Goal: Task Accomplishment & Management: Manage account settings

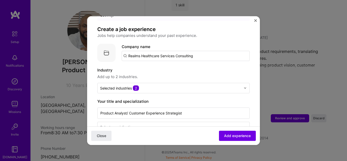
scroll to position [13, 0]
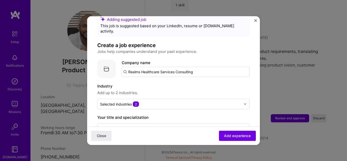
click at [202, 67] on input "Realms Healthcare Services Consulting" at bounding box center [186, 72] width 128 height 10
type input "Realms Healthcare Services Consulting"
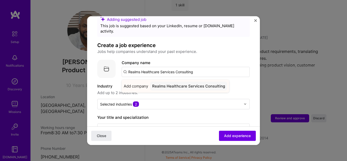
click at [199, 81] on div "Realms Healthcare Services Consulting" at bounding box center [188, 85] width 77 height 9
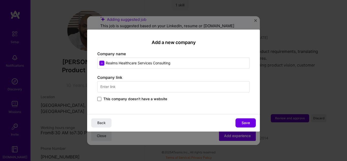
click at [99, 100] on span at bounding box center [99, 99] width 4 height 4
click at [0, 0] on input "This company doesn't have a website" at bounding box center [0, 0] width 0 height 0
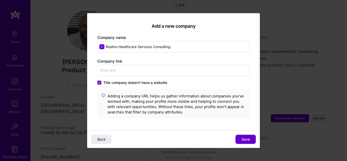
click at [240, 140] on button "Save" at bounding box center [245, 139] width 20 height 9
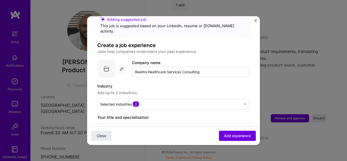
click at [122, 67] on img at bounding box center [122, 69] width 4 height 4
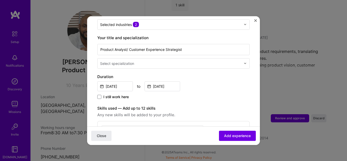
scroll to position [93, 0]
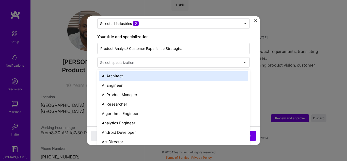
click at [207, 60] on div at bounding box center [171, 62] width 142 height 6
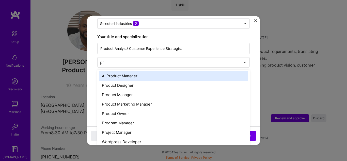
type input "p"
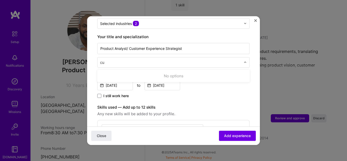
type input "c"
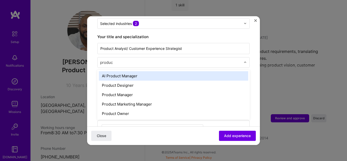
type input "product"
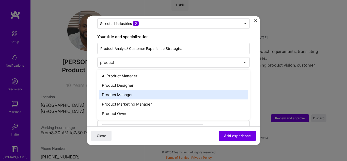
click at [136, 90] on div "Product Manager" at bounding box center [173, 94] width 149 height 9
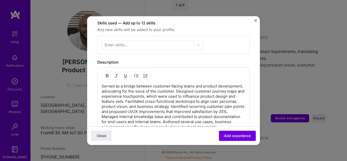
scroll to position [178, 0]
click at [102, 83] on p "Served as a bridge between customer-facing teams and product development, advoc…" at bounding box center [174, 106] width 144 height 46
click at [137, 73] on img "button" at bounding box center [136, 75] width 4 height 4
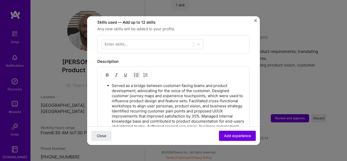
click at [212, 85] on p "Served as a bridge between customer-facing teams and product development, advoc…" at bounding box center [179, 108] width 134 height 51
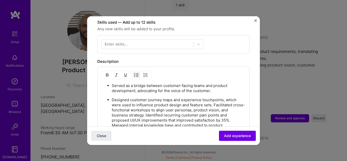
click at [213, 100] on p "Designed customer journey maps and experience touchpoints, which were used to i…" at bounding box center [179, 120] width 134 height 46
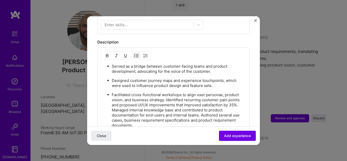
scroll to position [198, 0]
click at [166, 94] on p "Facilitated cross-functional workshops to align user personas, product vision, …" at bounding box center [179, 109] width 134 height 36
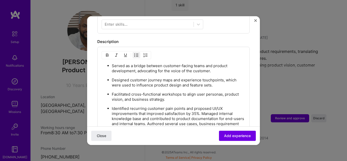
click at [203, 108] on p "Identified recurring customer pain points and proposed UI/UX improvements that …" at bounding box center [179, 118] width 134 height 25
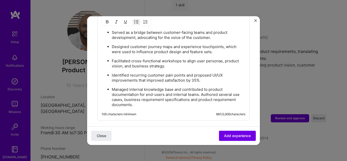
scroll to position [231, 0]
click at [201, 89] on p "Managed internal knowledge base and contributed to product documentation for en…" at bounding box center [179, 96] width 134 height 20
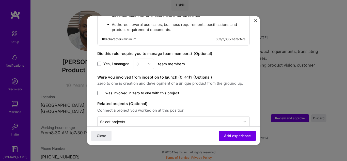
scroll to position [311, 0]
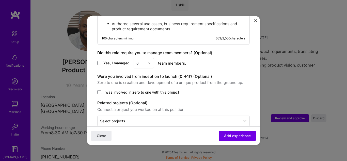
click at [201, 89] on label "I was involved in zero to one with this project" at bounding box center [173, 91] width 152 height 5
click at [0, 0] on input "I was involved in zero to one with this project" at bounding box center [0, 0] width 0 height 0
click at [99, 91] on icon at bounding box center [99, 92] width 3 height 2
click at [0, 0] on input "I was involved in zero to one with this project" at bounding box center [0, 0] width 0 height 0
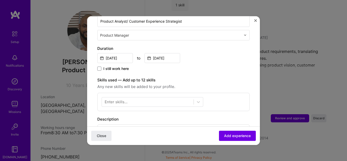
scroll to position [118, 0]
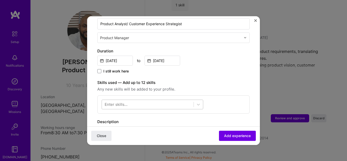
click at [150, 101] on div at bounding box center [148, 104] width 92 height 8
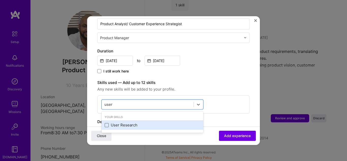
click at [105, 123] on span at bounding box center [107, 125] width 4 height 4
click at [0, 0] on input "checkbox" at bounding box center [0, 0] width 0 height 0
type input "u"
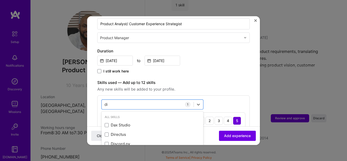
type input "d"
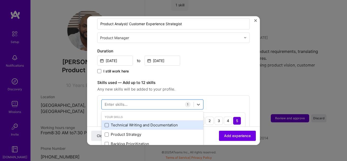
click at [108, 123] on span at bounding box center [107, 125] width 4 height 4
click at [0, 0] on input "checkbox" at bounding box center [0, 0] width 0 height 0
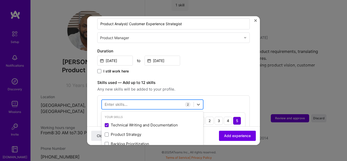
click at [136, 100] on div at bounding box center [148, 104] width 92 height 8
type input "U"
type input "e"
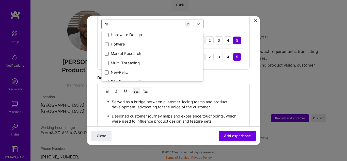
scroll to position [0, 0]
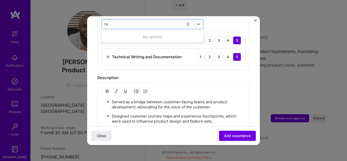
type input "r"
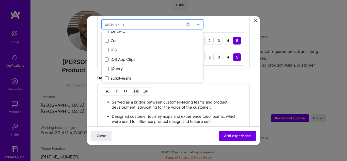
scroll to position [3523, 0]
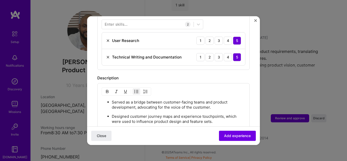
click at [248, 72] on form "Adding suggested job This job is suggested based on your LinkedIn, resume or [D…" at bounding box center [173, 65] width 173 height 475
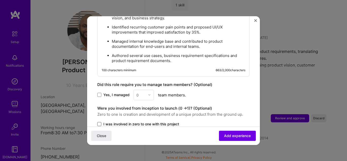
scroll to position [316, 0]
click at [237, 136] on span "Add experience" at bounding box center [237, 135] width 27 height 5
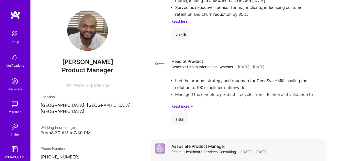
scroll to position [576, 0]
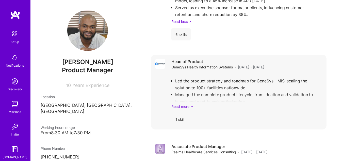
click at [190, 105] on link "Read more" at bounding box center [246, 106] width 151 height 5
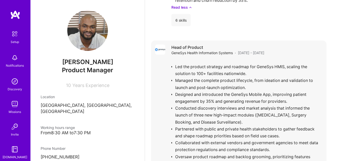
scroll to position [590, 0]
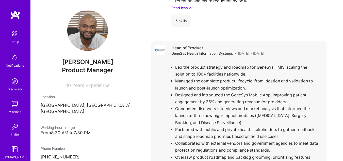
click at [318, 50] on div "Head of Product GeneSys Health Information Systems · [DATE] - [DATE]" at bounding box center [246, 50] width 151 height 11
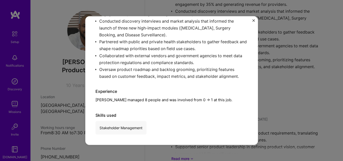
scroll to position [690, 0]
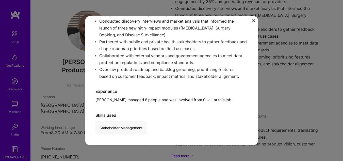
click at [252, 21] on img "Close" at bounding box center [253, 20] width 3 height 3
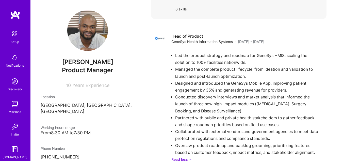
scroll to position [627, 0]
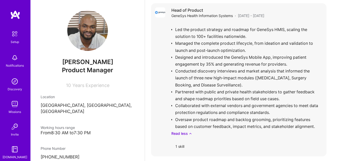
click at [213, 111] on div "Led the product strategy and roadmap for GeneSys HMIS, scaling the solution to …" at bounding box center [246, 79] width 151 height 114
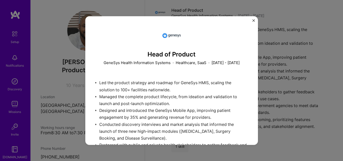
scroll to position [108, 0]
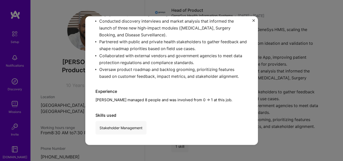
click at [254, 22] on img "Close" at bounding box center [253, 20] width 3 height 3
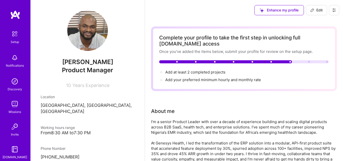
click at [315, 8] on span "Edit" at bounding box center [316, 10] width 12 height 5
select select "NG"
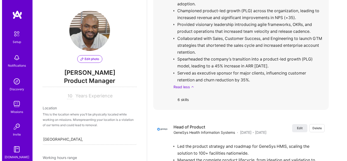
scroll to position [801, 0]
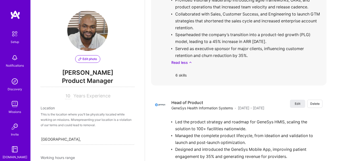
drag, startPoint x: 321, startPoint y: 86, endPoint x: 327, endPoint y: 79, distance: 8.8
click at [327, 79] on div "Edit Delete Chief Product Officer Genesys Health Information System LTD · [DATE…" at bounding box center [238, 2] width 175 height 167
click at [300, 102] on span "Edit" at bounding box center [298, 103] width 6 height 4
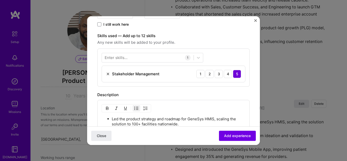
scroll to position [137, 0]
click at [151, 57] on div at bounding box center [148, 57] width 92 height 8
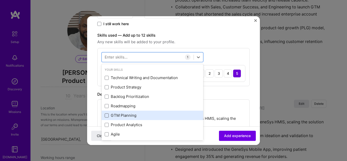
click at [106, 116] on span at bounding box center [107, 115] width 4 height 4
click at [0, 0] on input "checkbox" at bounding box center [0, 0] width 0 height 0
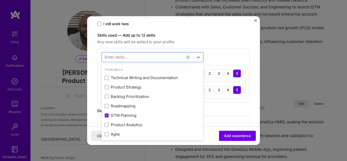
click at [222, 56] on div "option GTM Planning, selected. option Technical Writing and Documentation focus…" at bounding box center [173, 75] width 152 height 55
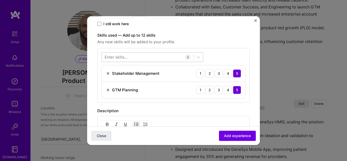
click at [157, 57] on div at bounding box center [148, 57] width 92 height 8
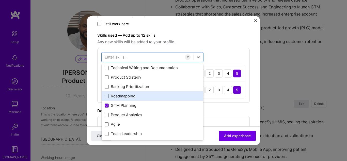
scroll to position [10, 0]
click at [106, 98] on span at bounding box center [107, 96] width 4 height 4
click at [0, 0] on input "checkbox" at bounding box center [0, 0] width 0 height 0
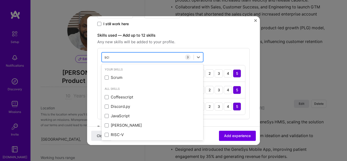
scroll to position [0, 0]
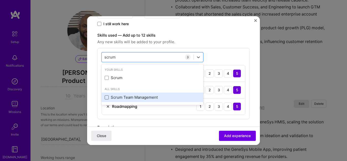
click at [107, 99] on span at bounding box center [107, 97] width 4 height 4
click at [0, 0] on input "checkbox" at bounding box center [0, 0] width 0 height 0
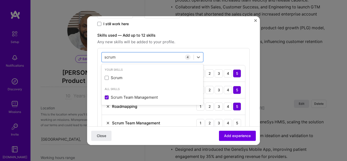
click at [229, 55] on div "option Scrum Team Management, selected. option Scrum focused, 0 of 2. 2 results…" at bounding box center [173, 92] width 152 height 88
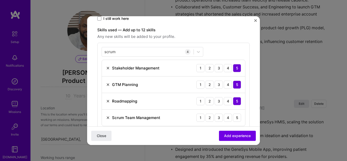
scroll to position [142, 0]
click at [137, 53] on div "scrum scrum" at bounding box center [148, 52] width 92 height 8
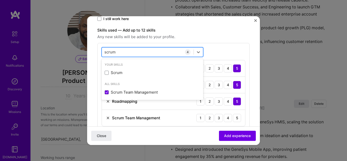
click at [137, 53] on div "scrum scrum" at bounding box center [148, 52] width 92 height 8
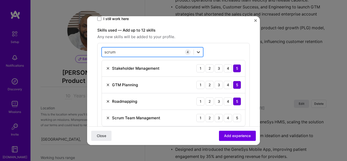
click at [198, 52] on icon at bounding box center [198, 51] width 5 height 5
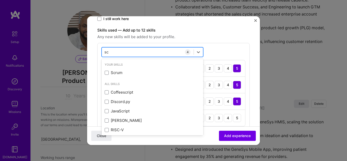
type input "s"
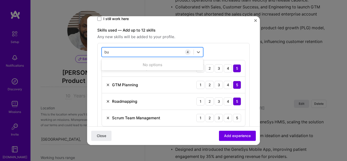
type input "b"
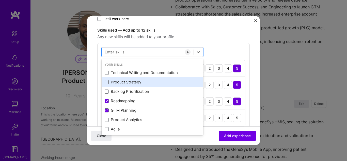
click at [107, 82] on span at bounding box center [107, 82] width 4 height 4
click at [0, 0] on input "checkbox" at bounding box center [0, 0] width 0 height 0
click at [107, 82] on icon at bounding box center [106, 82] width 3 height 2
click at [0, 0] on input "checkbox" at bounding box center [0, 0] width 0 height 0
click at [108, 82] on span at bounding box center [107, 82] width 4 height 4
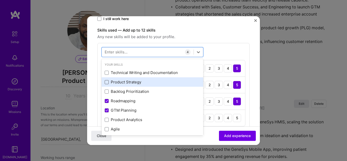
click at [0, 0] on input "checkbox" at bounding box center [0, 0] width 0 height 0
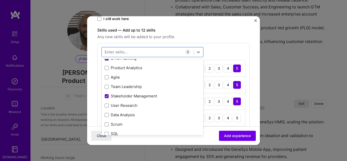
scroll to position [0, 0]
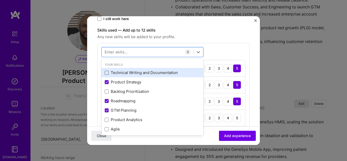
click at [107, 72] on span at bounding box center [107, 73] width 4 height 4
click at [0, 0] on input "checkbox" at bounding box center [0, 0] width 0 height 0
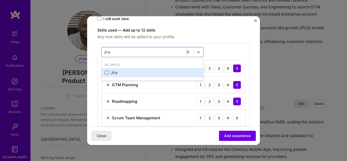
click at [105, 72] on span at bounding box center [107, 73] width 4 height 4
click at [0, 0] on input "checkbox" at bounding box center [0, 0] width 0 height 0
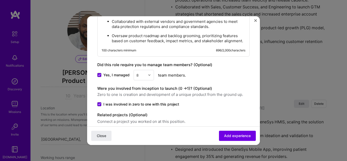
scroll to position [409, 0]
type input "jira"
click at [225, 133] on span "Add experience" at bounding box center [237, 135] width 27 height 5
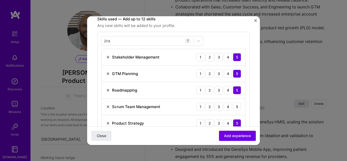
scroll to position [153, 0]
click at [227, 135] on span "Add experience" at bounding box center [237, 135] width 27 height 5
click at [234, 106] on div "5" at bounding box center [237, 107] width 8 height 8
click at [231, 135] on span "Add experience" at bounding box center [237, 135] width 27 height 5
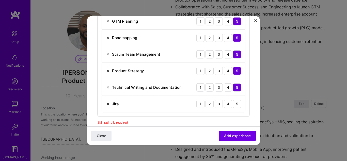
scroll to position [206, 0]
click at [225, 104] on div "4" at bounding box center [228, 103] width 8 height 8
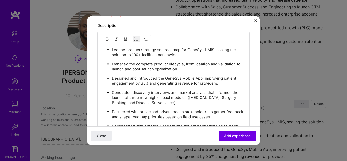
scroll to position [319, 0]
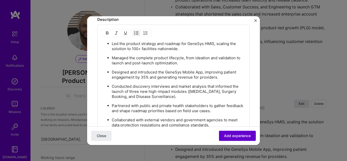
click at [233, 137] on span "Add experience" at bounding box center [237, 135] width 27 height 5
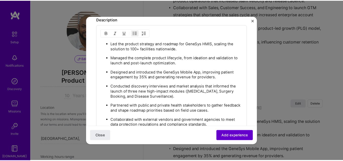
scroll to position [311, 0]
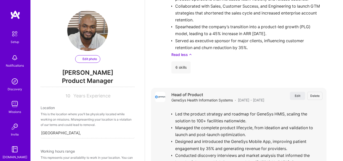
select select "NG"
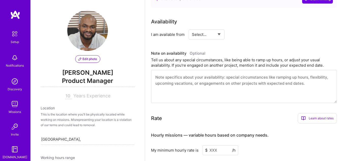
scroll to position [230, 0]
click at [222, 36] on div "Select... Right Now Future Date Not Available" at bounding box center [207, 34] width 36 height 10
click at [214, 36] on select "Select... Right Now Future Date Not Available" at bounding box center [206, 34] width 29 height 13
select select "Right Now"
click at [192, 28] on select "Select... Right Now Future Date Not Available" at bounding box center [206, 34] width 29 height 13
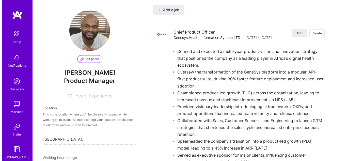
scroll to position [694, 0]
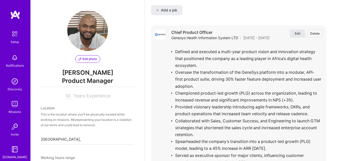
click at [299, 32] on span "Edit" at bounding box center [298, 33] width 6 height 4
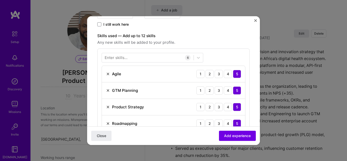
scroll to position [134, 0]
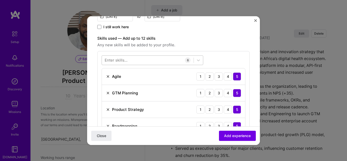
click at [147, 61] on div at bounding box center [148, 60] width 92 height 8
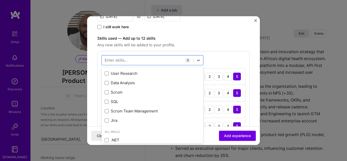
scroll to position [82, 0]
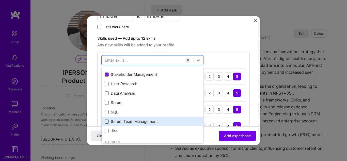
click at [107, 121] on span at bounding box center [107, 121] width 4 height 4
click at [0, 0] on input "checkbox" at bounding box center [0, 0] width 0 height 0
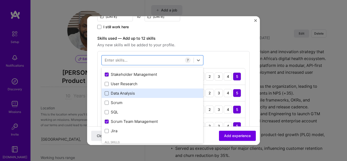
click at [107, 94] on span at bounding box center [107, 93] width 4 height 4
click at [0, 0] on input "checkbox" at bounding box center [0, 0] width 0 height 0
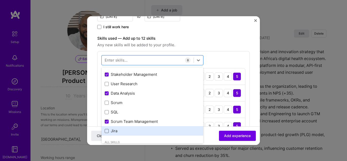
click at [108, 131] on span at bounding box center [107, 131] width 4 height 4
click at [0, 0] on input "checkbox" at bounding box center [0, 0] width 0 height 0
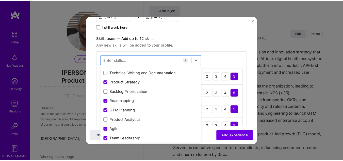
scroll to position [0, 0]
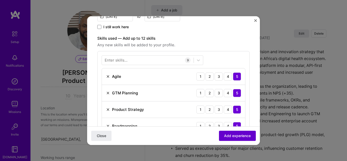
click at [225, 135] on span "Add experience" at bounding box center [237, 135] width 27 height 5
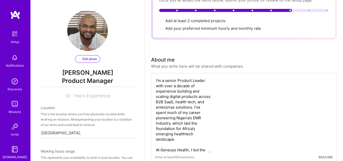
select select "NG"
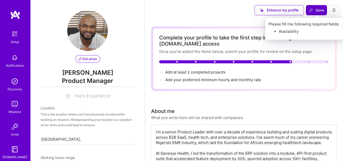
click at [317, 11] on span "Save" at bounding box center [316, 10] width 15 height 5
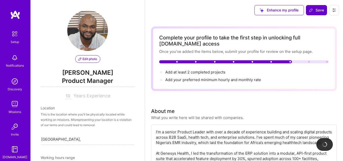
click at [317, 11] on span "Save" at bounding box center [316, 10] width 15 height 5
